Goal: Go to known website: Access a specific website the user already knows

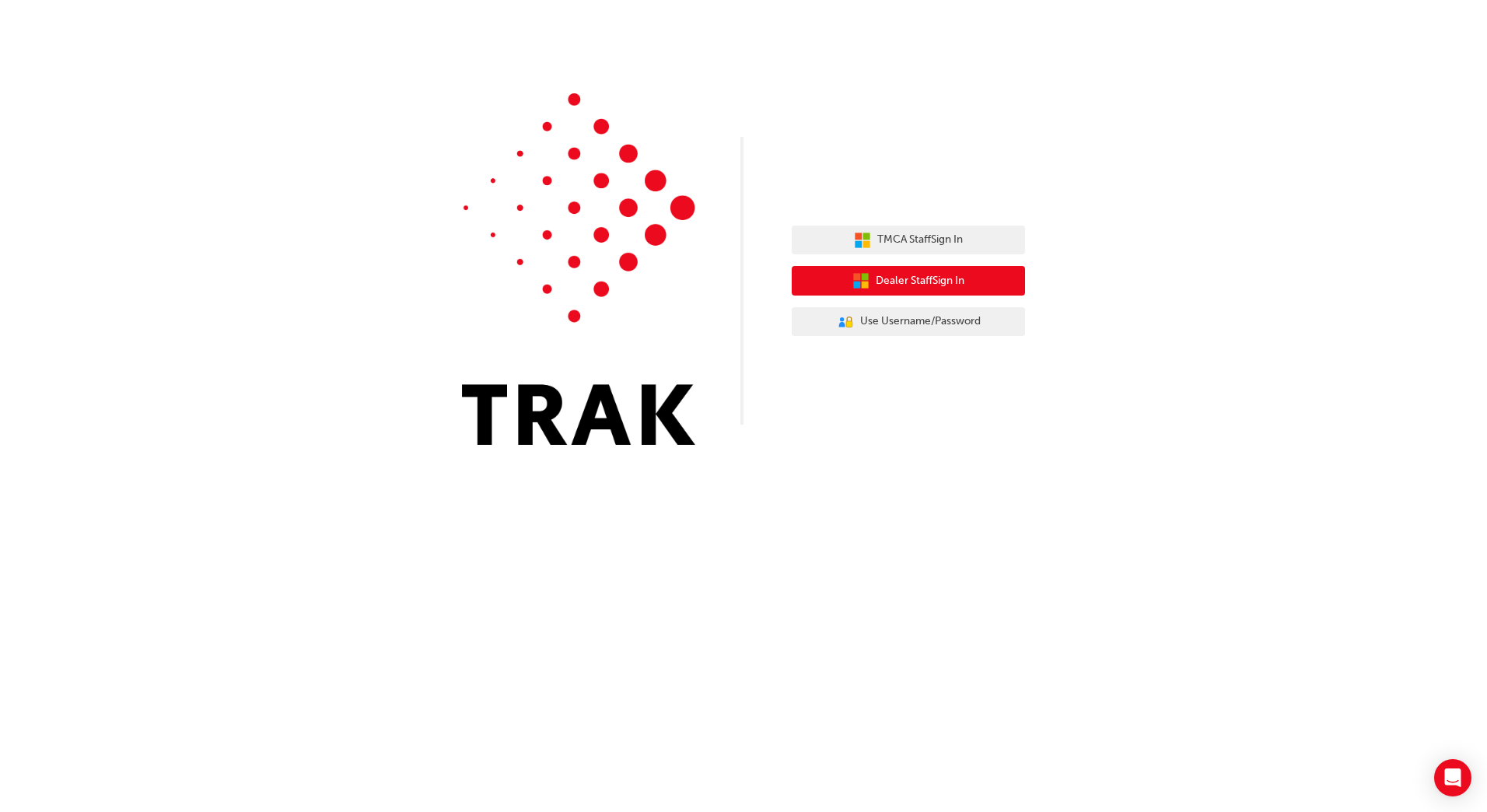
click at [930, 276] on span "Dealer Staff Sign In" at bounding box center [920, 281] width 89 height 18
